Goal: Information Seeking & Learning: Check status

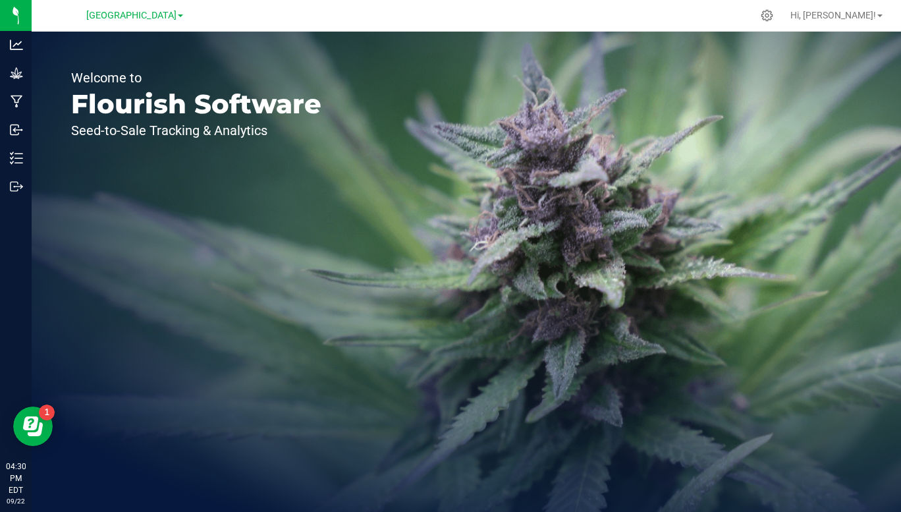
click at [172, 19] on span "[GEOGRAPHIC_DATA]" at bounding box center [131, 15] width 90 height 11
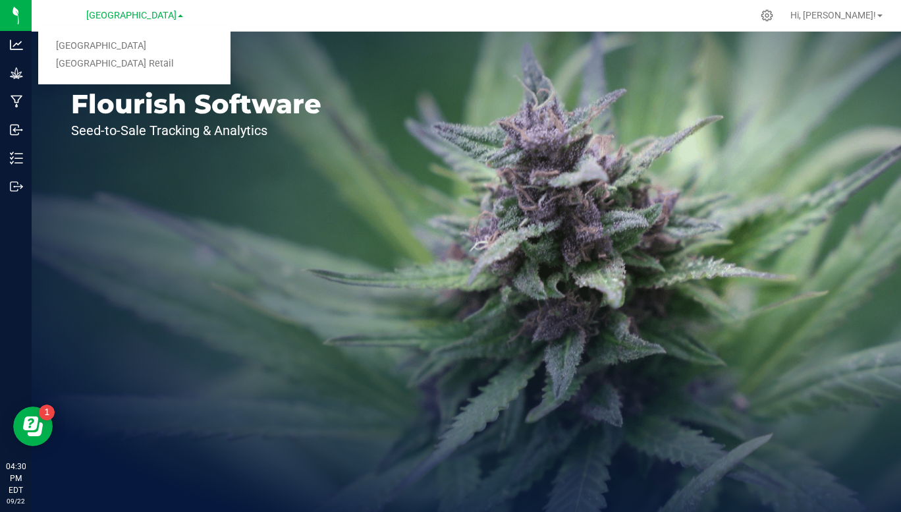
click at [139, 66] on link "Township Valley Retail" at bounding box center [134, 64] width 192 height 18
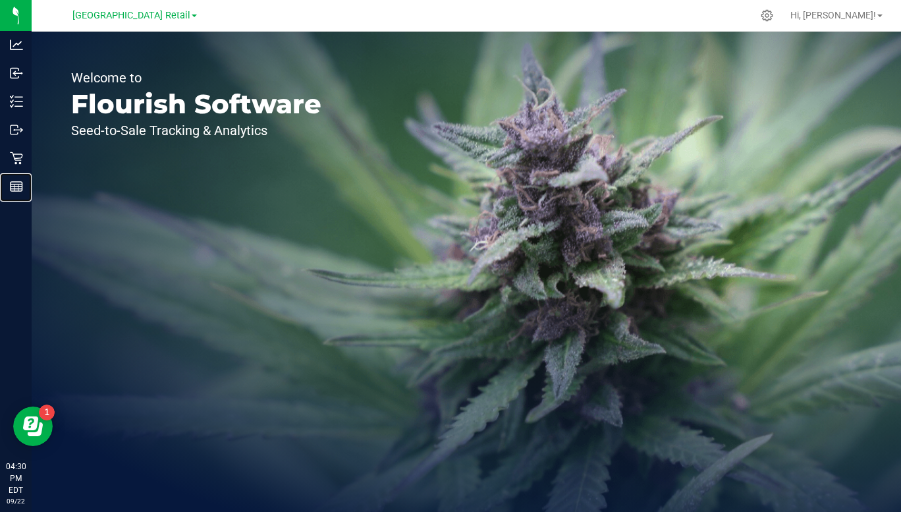
click at [19, 194] on div "Reports" at bounding box center [18, 186] width 28 height 26
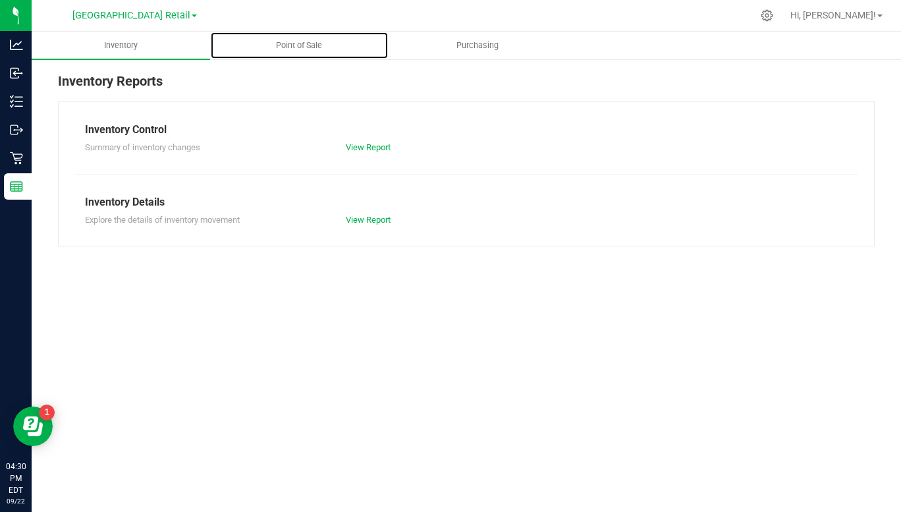
click at [300, 42] on span "Point of Sale" at bounding box center [299, 46] width 82 height 12
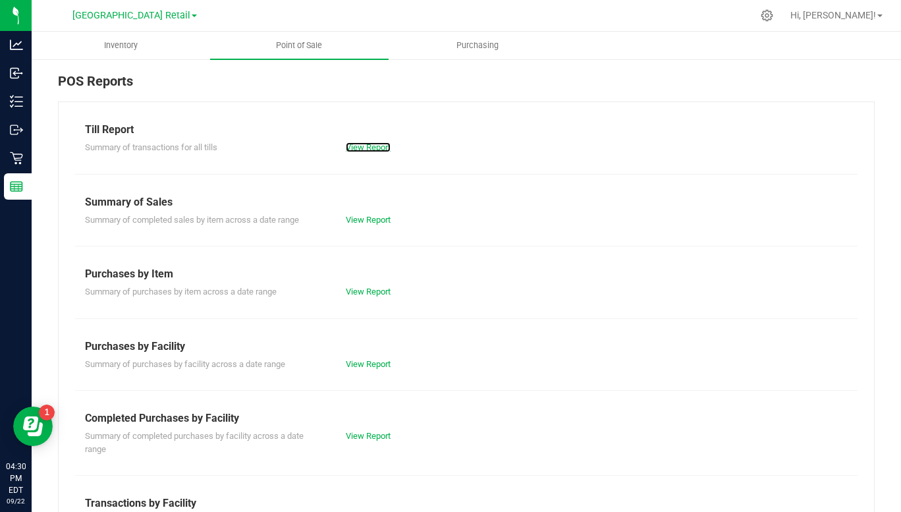
click at [367, 151] on link "View Report" at bounding box center [368, 147] width 45 height 10
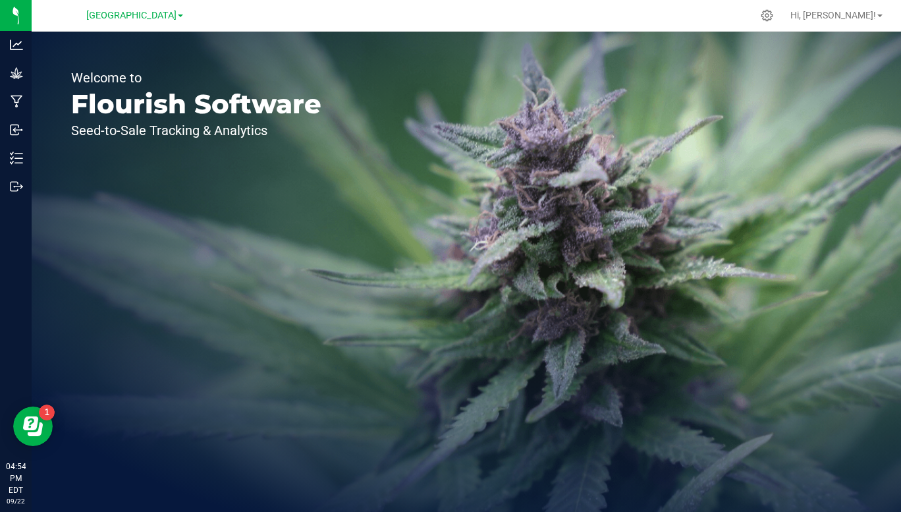
click at [176, 13] on span "[GEOGRAPHIC_DATA]" at bounding box center [131, 15] width 90 height 11
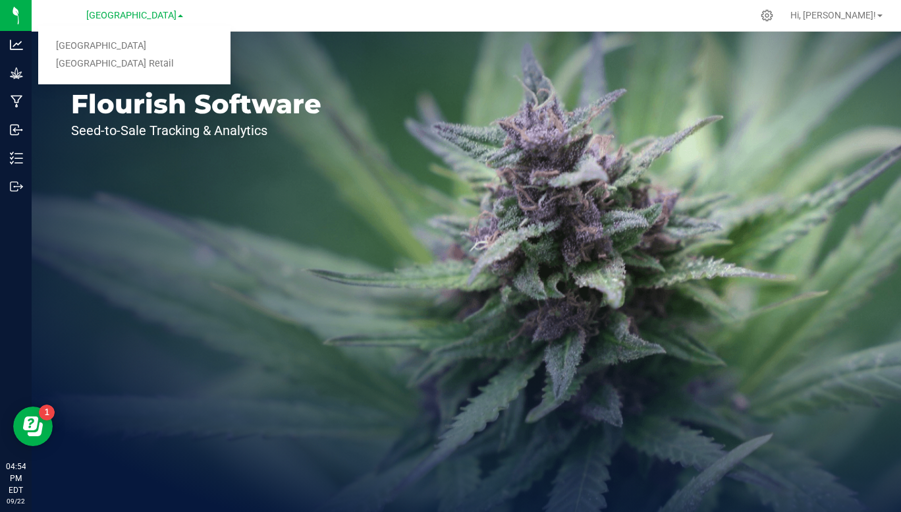
click at [144, 69] on link "[GEOGRAPHIC_DATA] Retail" at bounding box center [134, 64] width 192 height 18
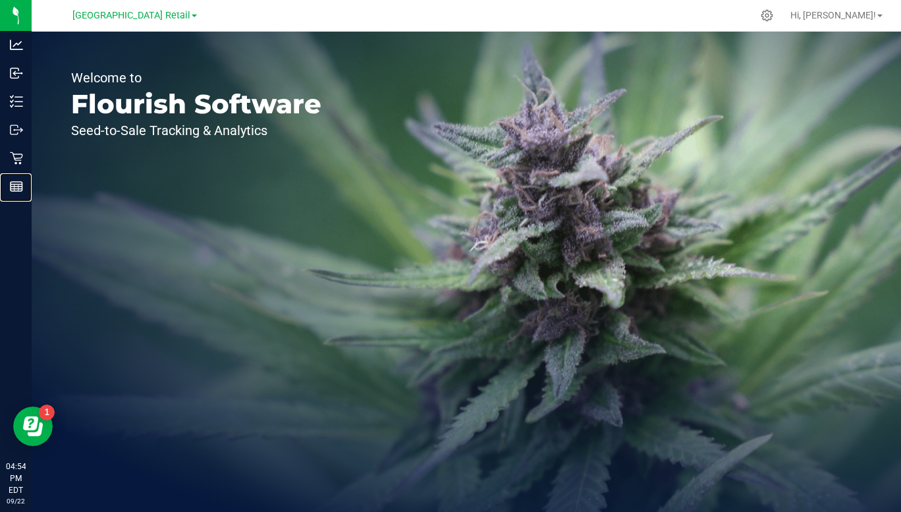
click at [12, 194] on div "Reports" at bounding box center [18, 186] width 28 height 26
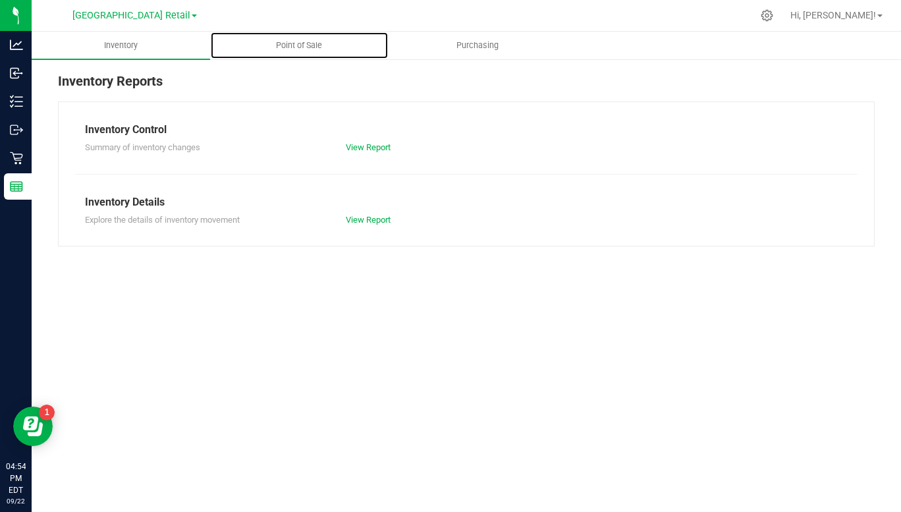
click at [304, 47] on span "Point of Sale" at bounding box center [299, 46] width 82 height 12
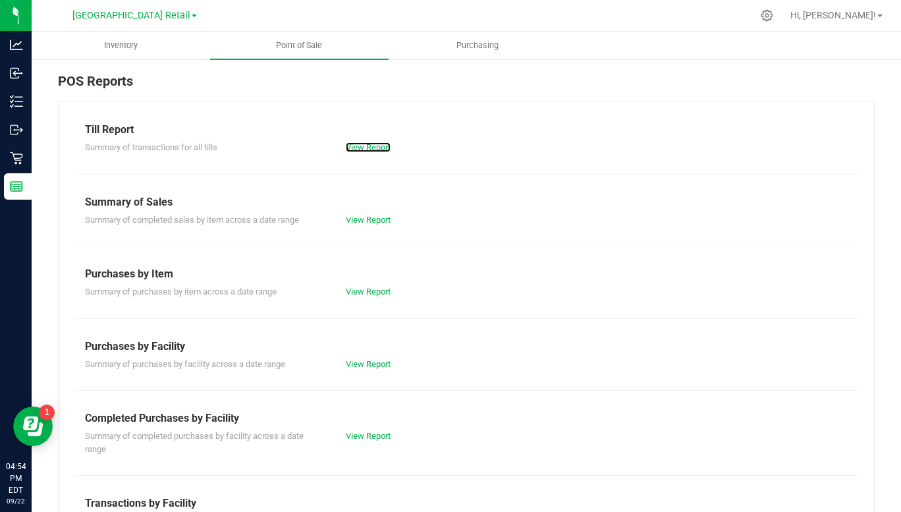
click at [372, 150] on link "View Report" at bounding box center [368, 147] width 45 height 10
